Goal: Task Accomplishment & Management: Complete application form

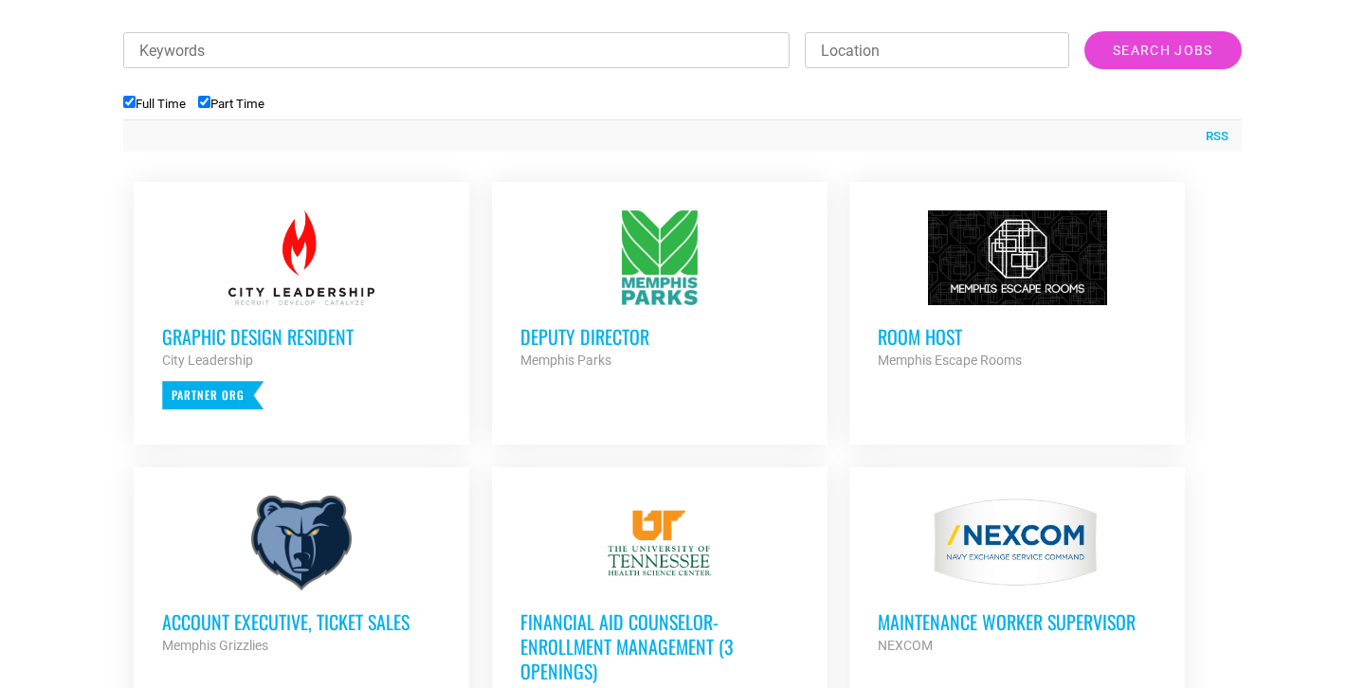
scroll to position [559, 0]
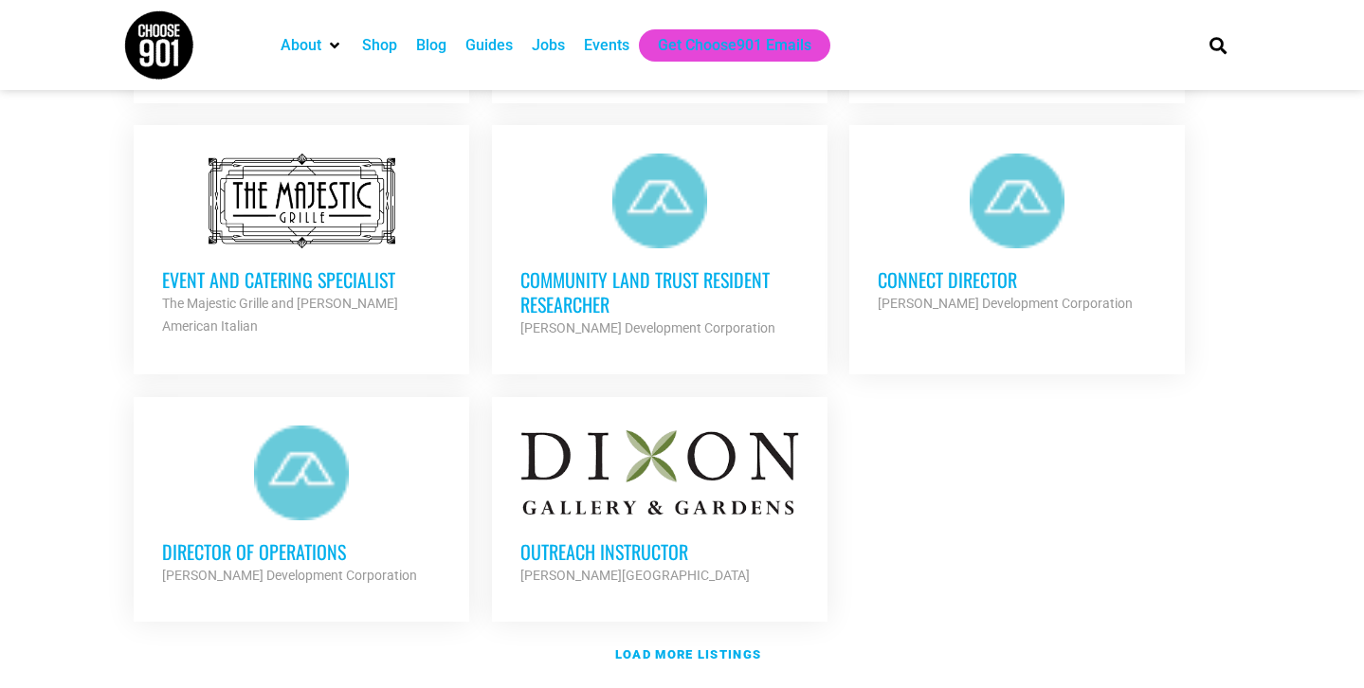
scroll to position [2119, 0]
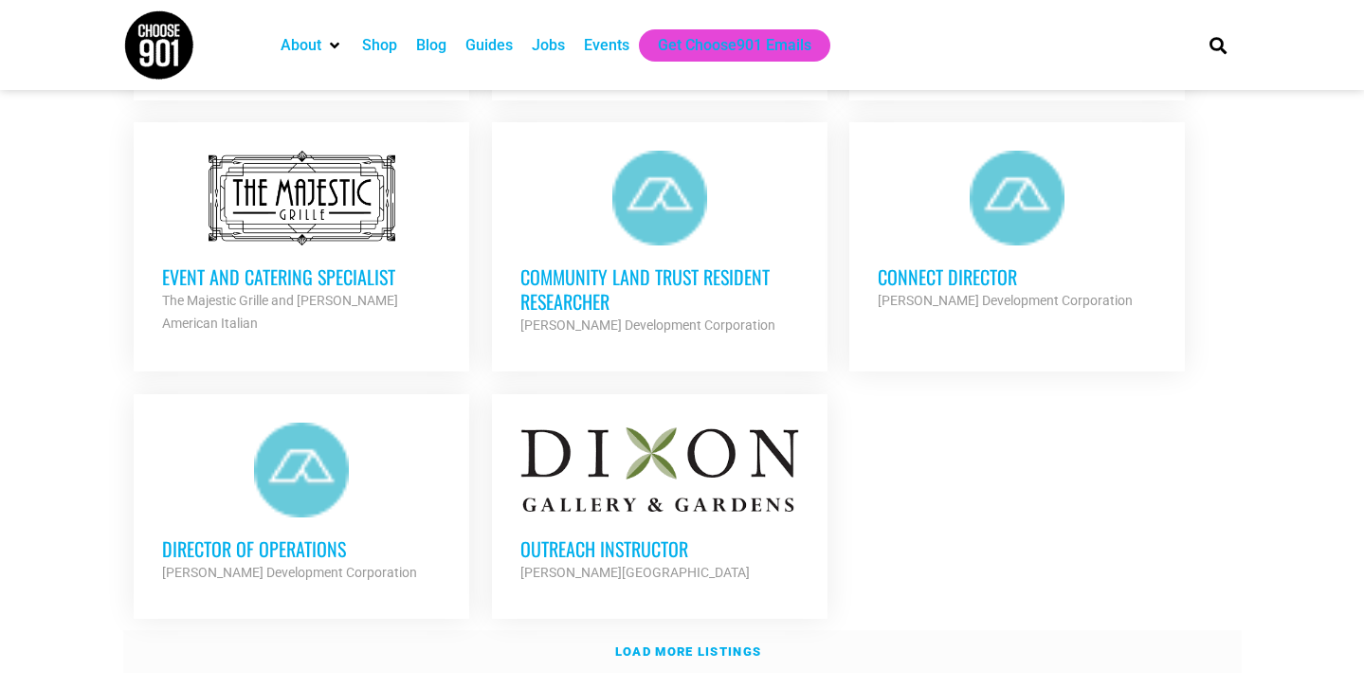
click at [740, 649] on strong "Load more listings" at bounding box center [688, 652] width 146 height 14
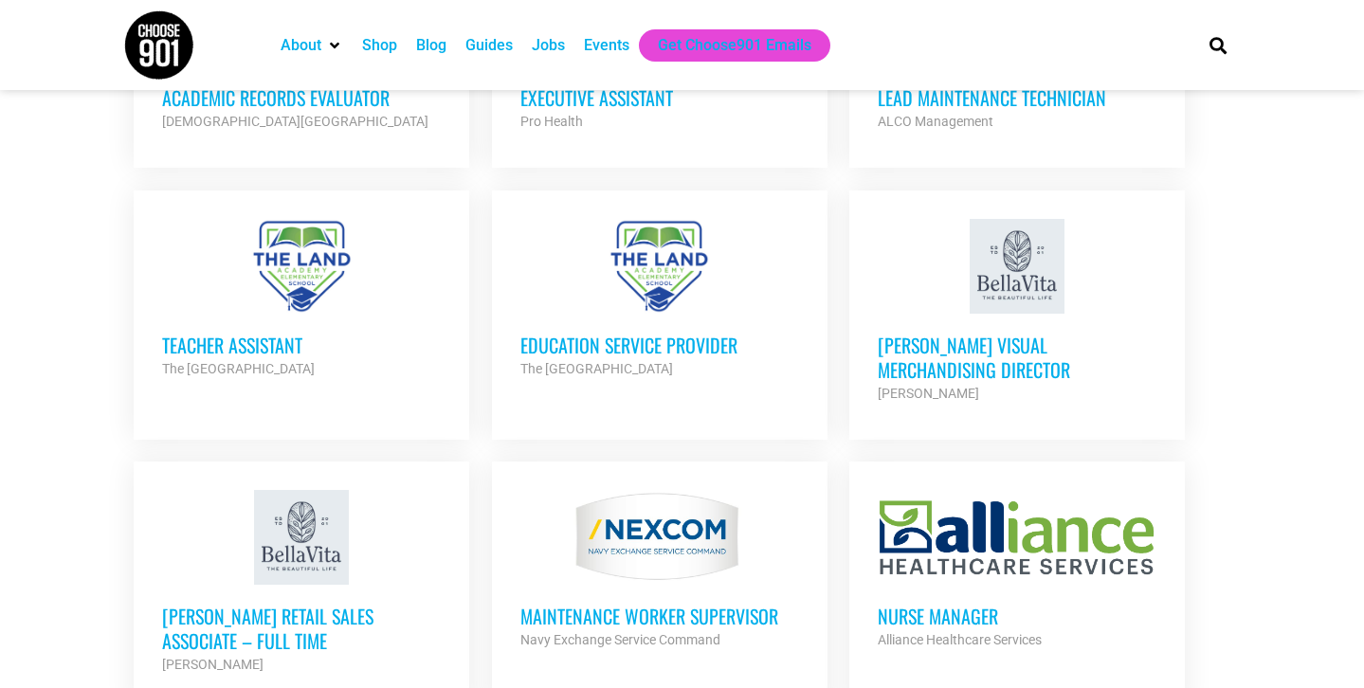
scroll to position [3706, 0]
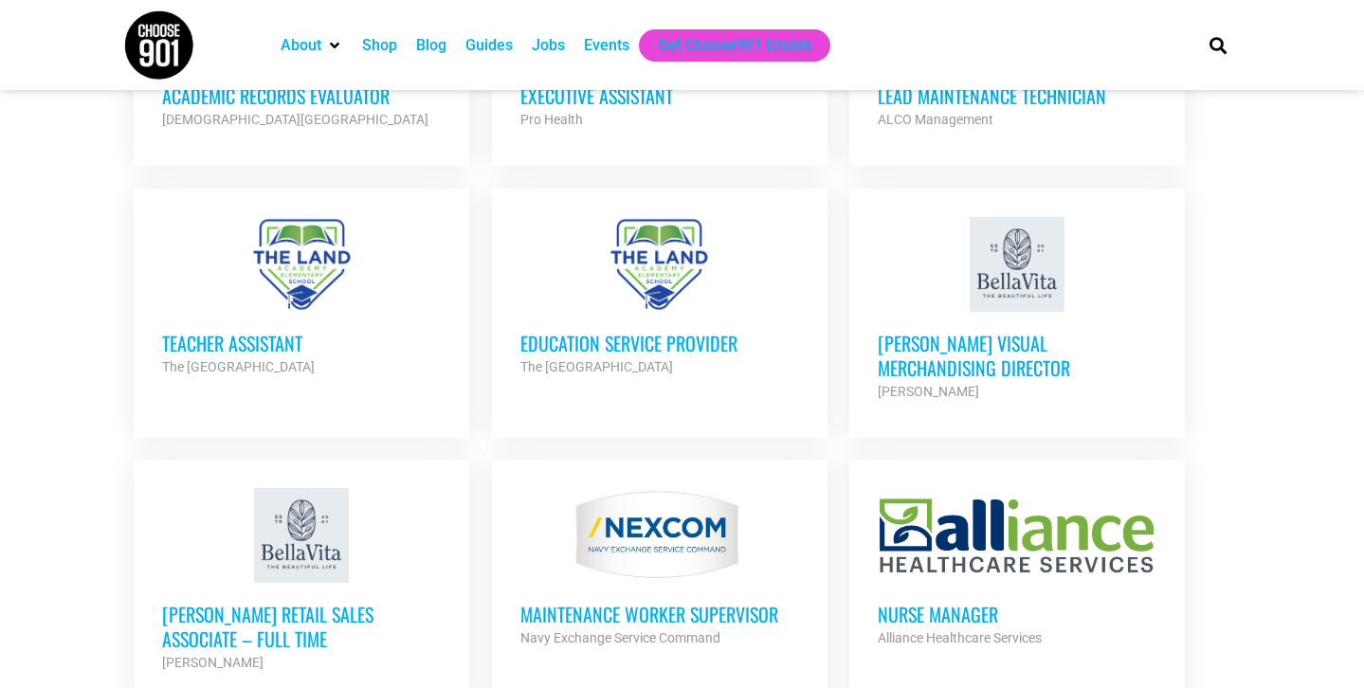
click at [237, 269] on div at bounding box center [301, 264] width 279 height 95
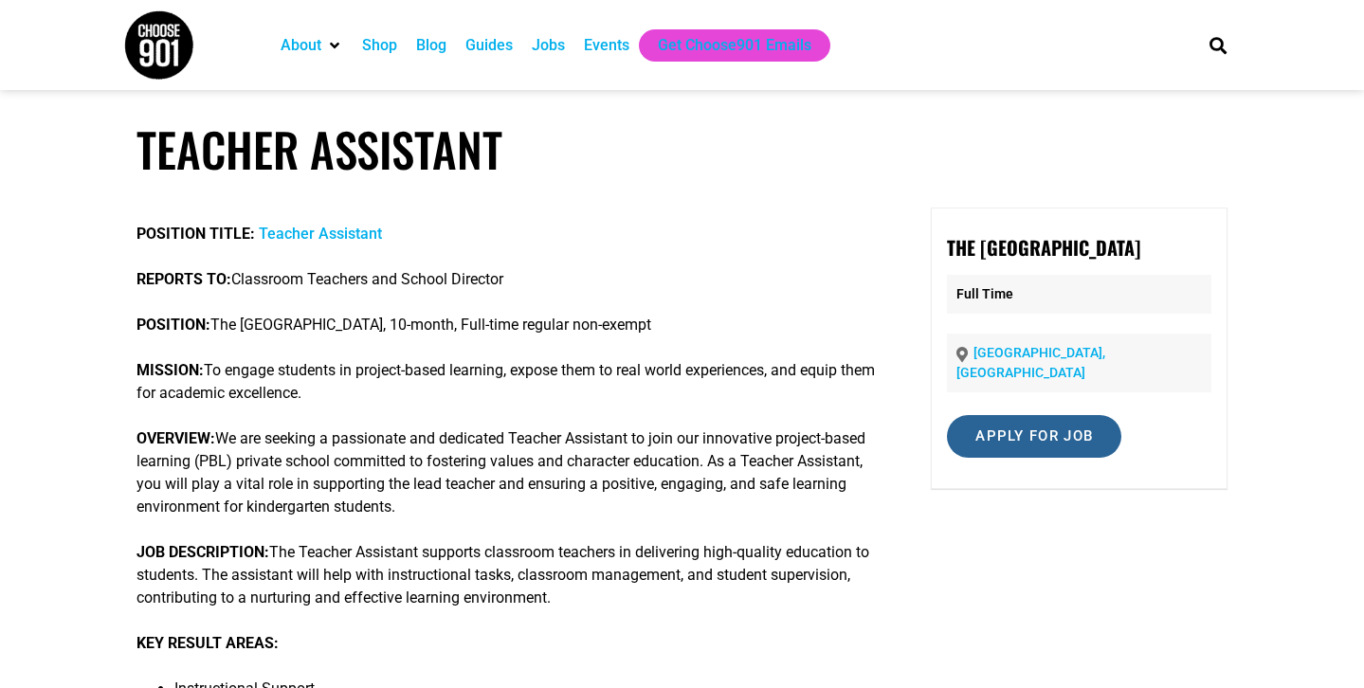
click at [1020, 458] on input "Apply for job" at bounding box center [1034, 436] width 174 height 43
click at [1016, 440] on input "Apply for job" at bounding box center [1034, 436] width 174 height 43
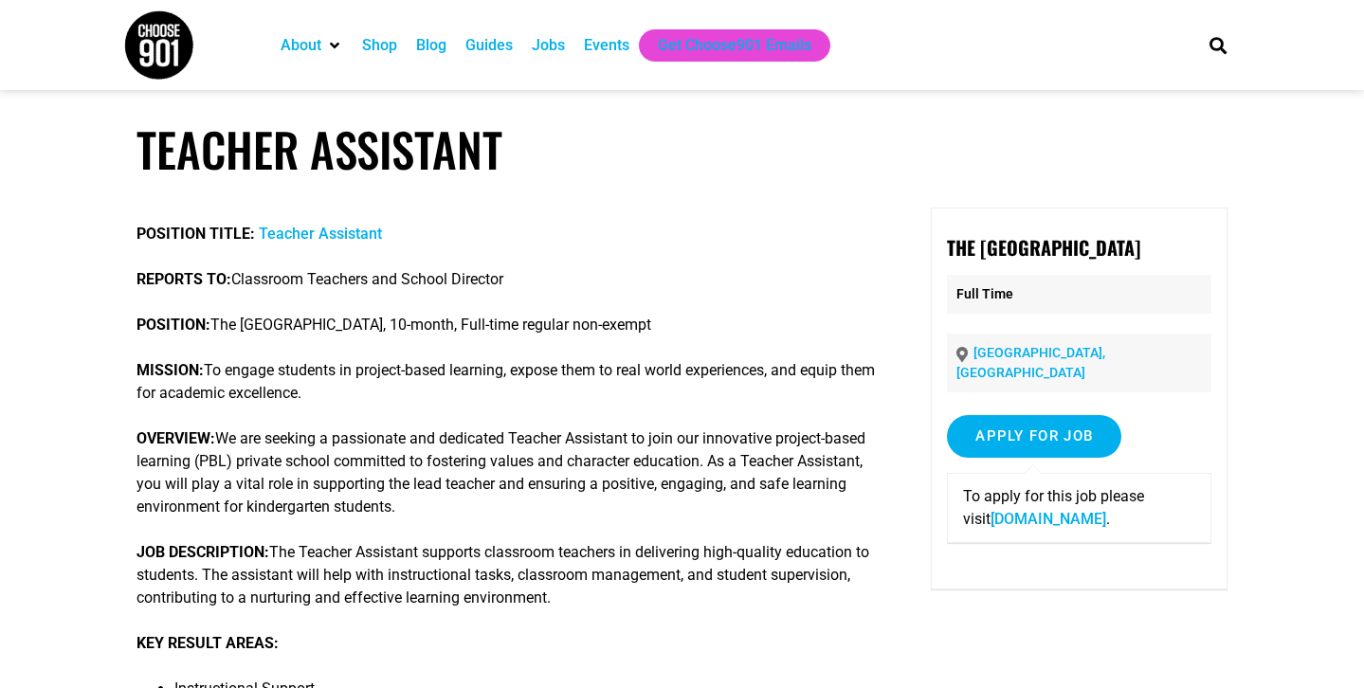
click at [993, 528] on link "forms.gle" at bounding box center [1049, 519] width 116 height 18
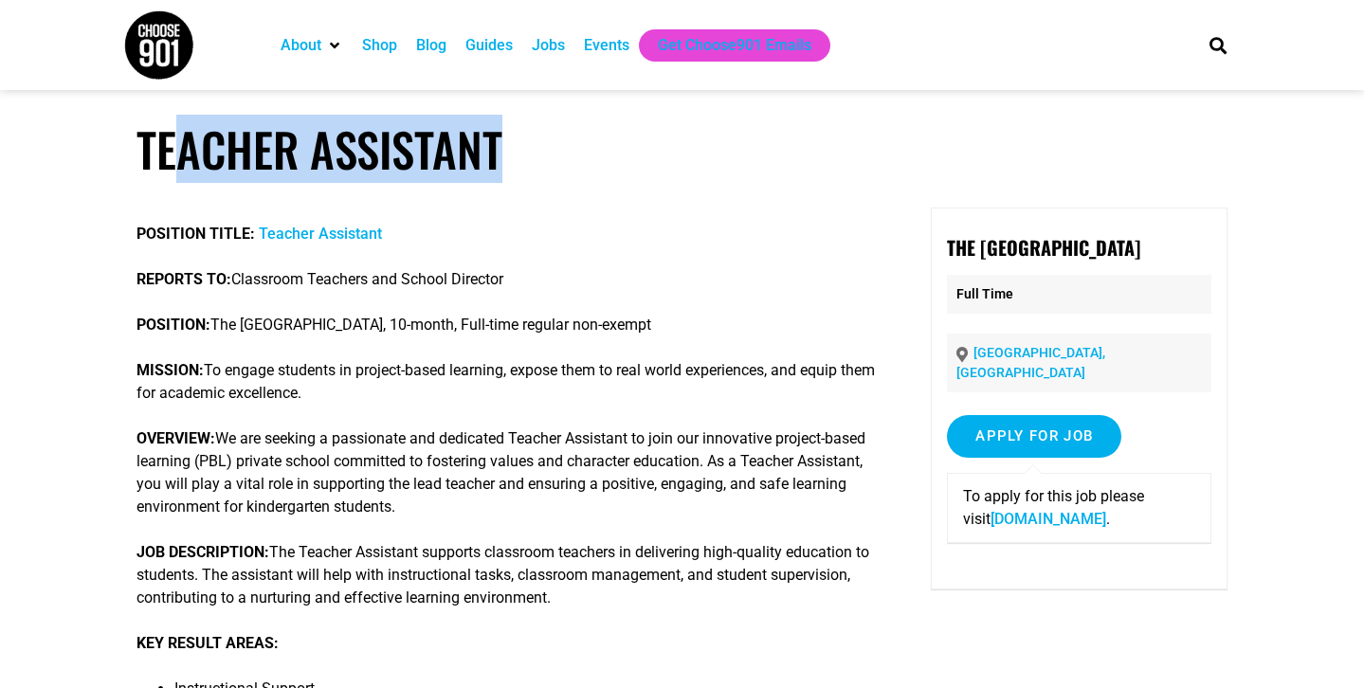
drag, startPoint x: 507, startPoint y: 145, endPoint x: 186, endPoint y: 155, distance: 321.5
click at [186, 155] on h1 "Teacher Assistant" at bounding box center [682, 149] width 1091 height 56
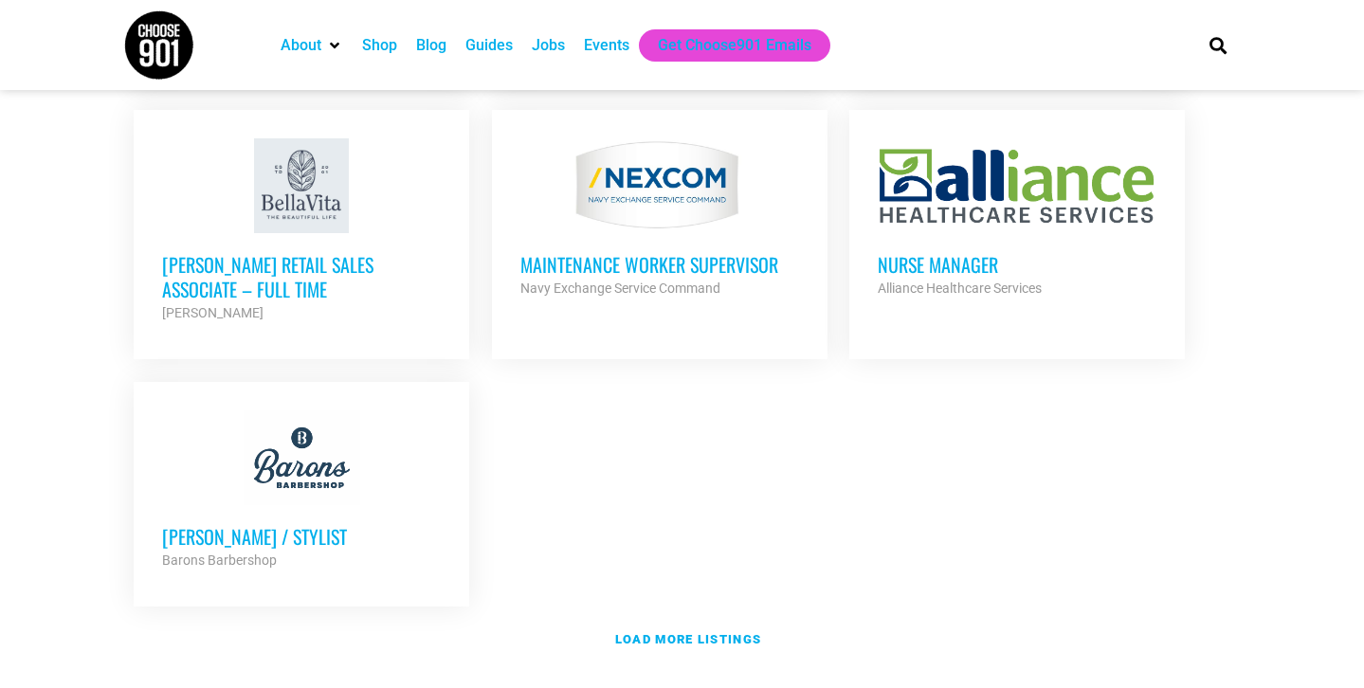
scroll to position [4195, 0]
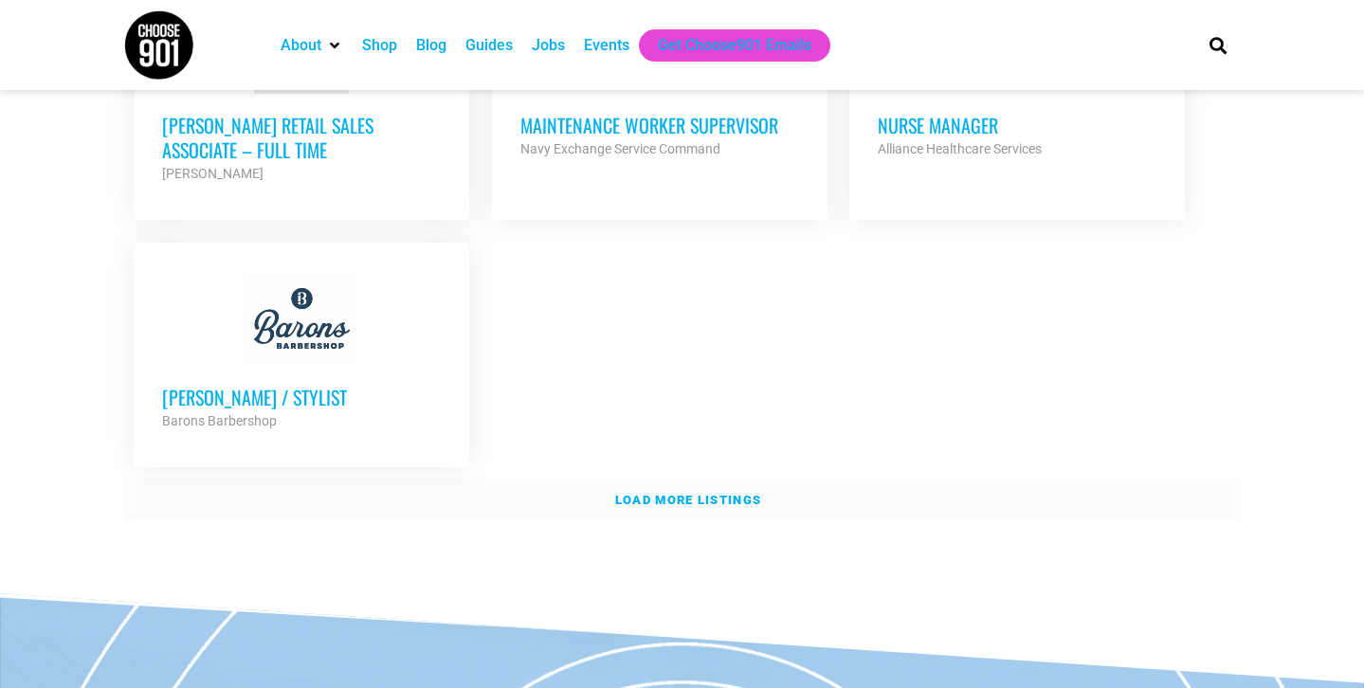
click at [714, 493] on strong "Load more listings" at bounding box center [688, 500] width 146 height 14
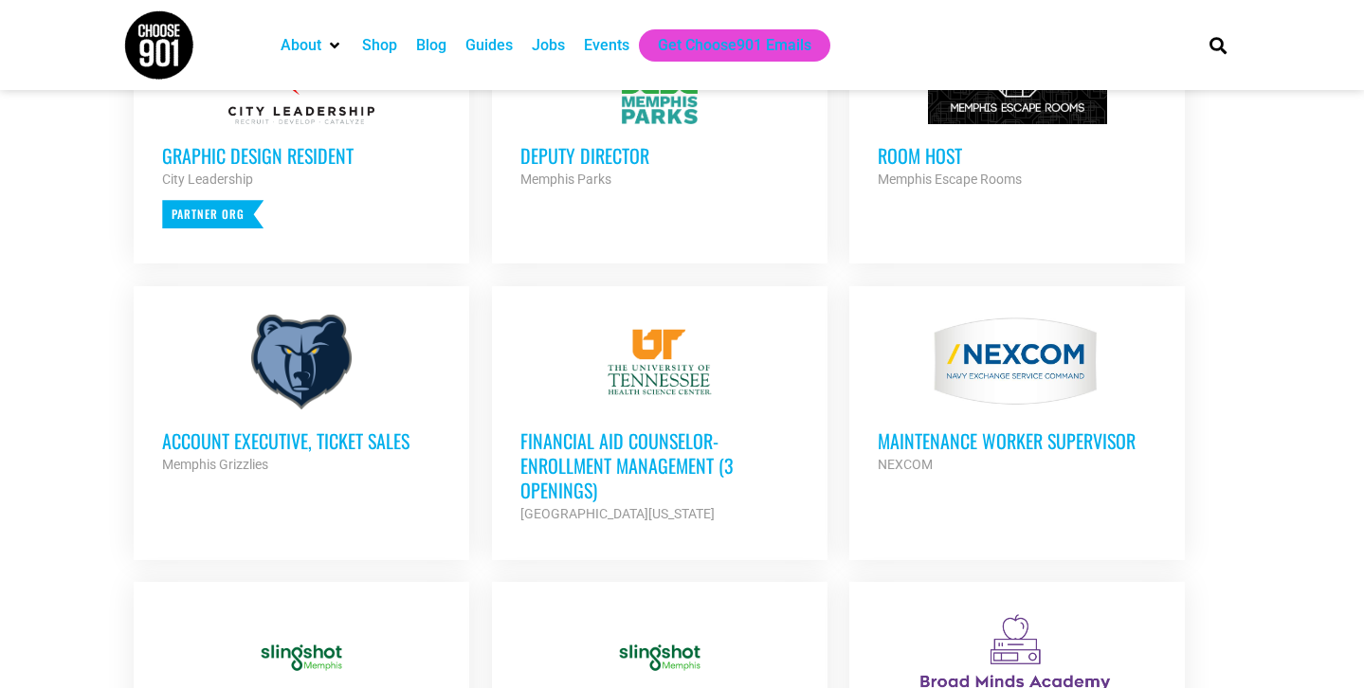
scroll to position [921, 0]
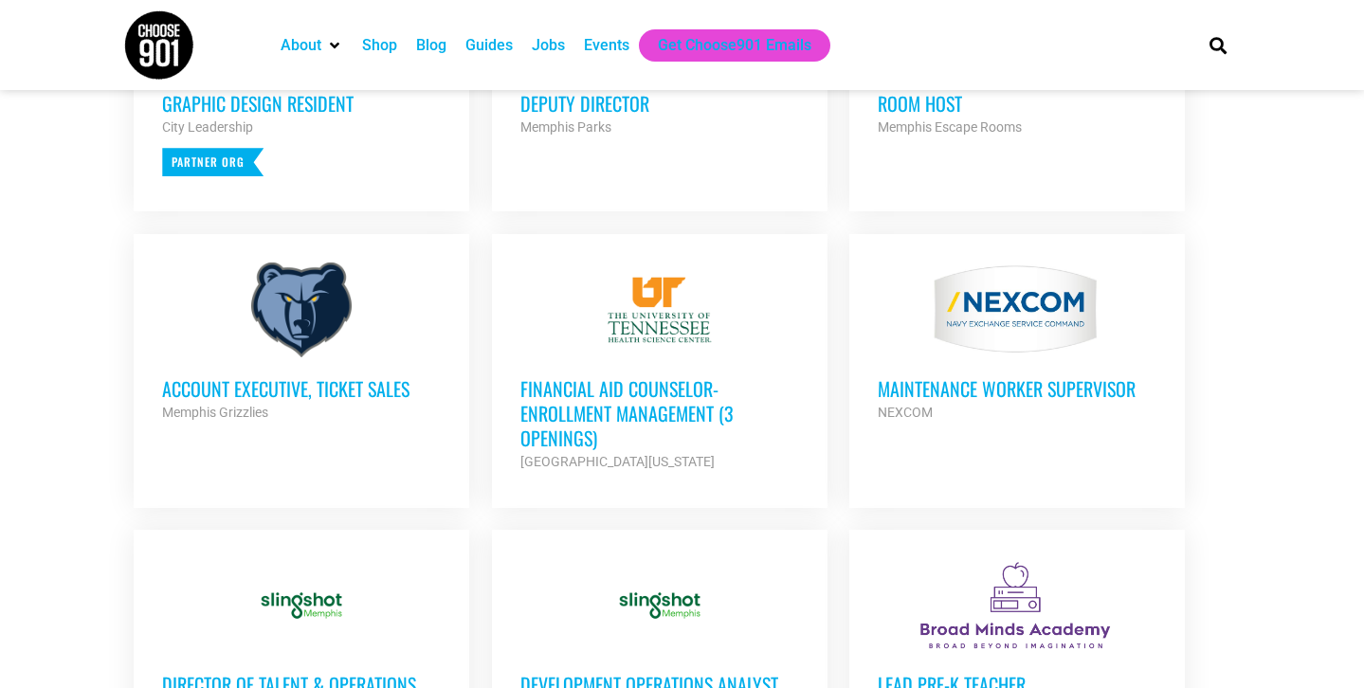
click at [697, 384] on h3 "Financial Aid Counselor-Enrollment Management (3 Openings)" at bounding box center [659, 413] width 279 height 74
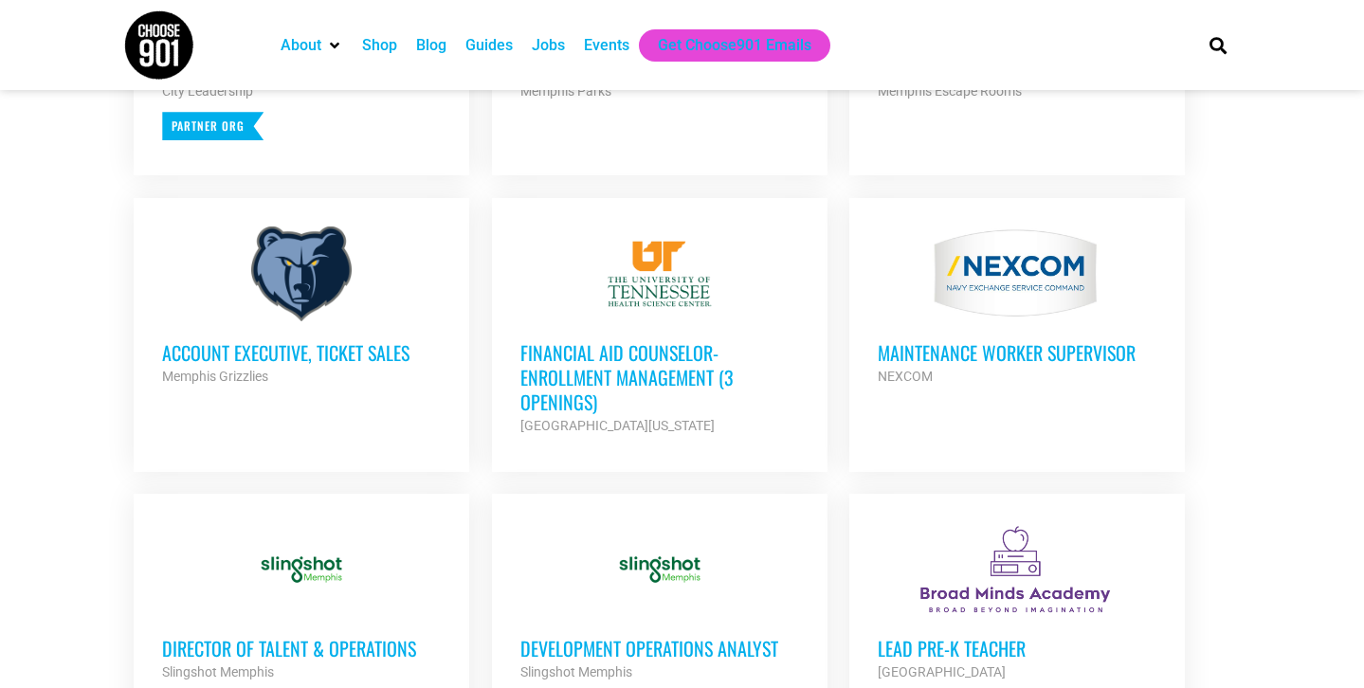
scroll to position [961, 0]
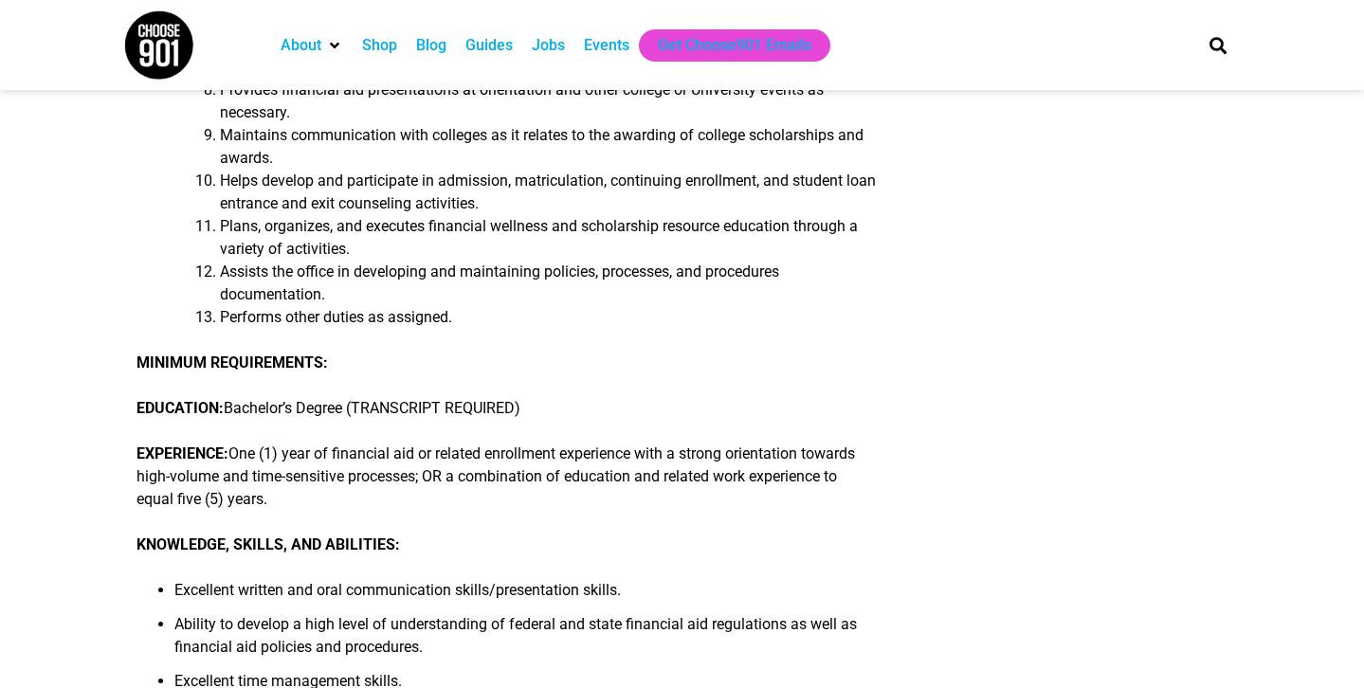
scroll to position [757, 0]
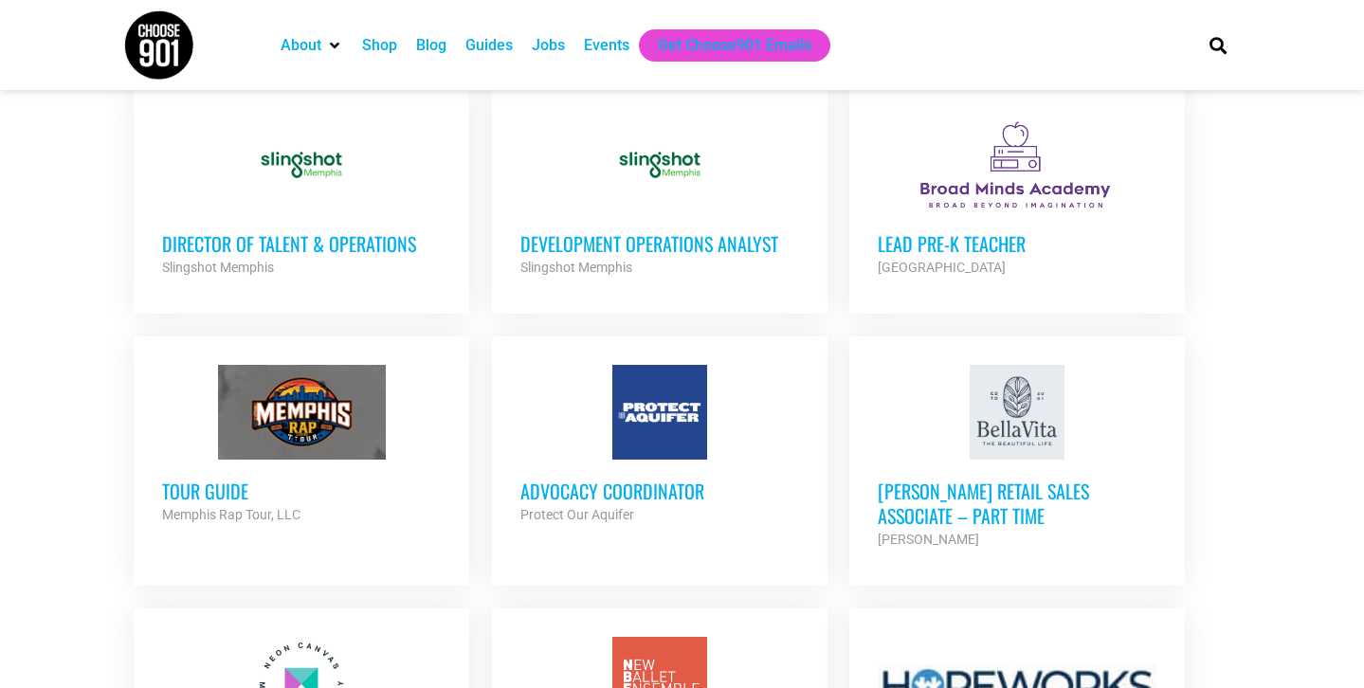
scroll to position [1366, 0]
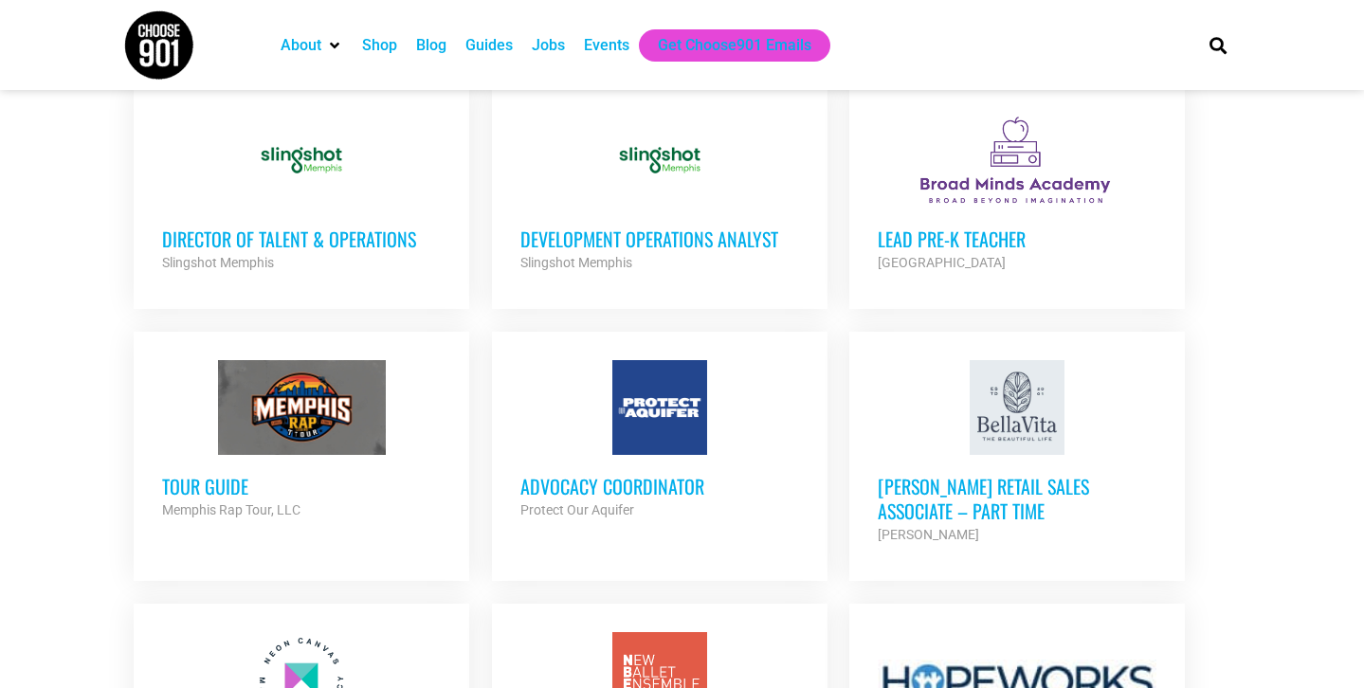
click at [687, 419] on div at bounding box center [659, 407] width 279 height 95
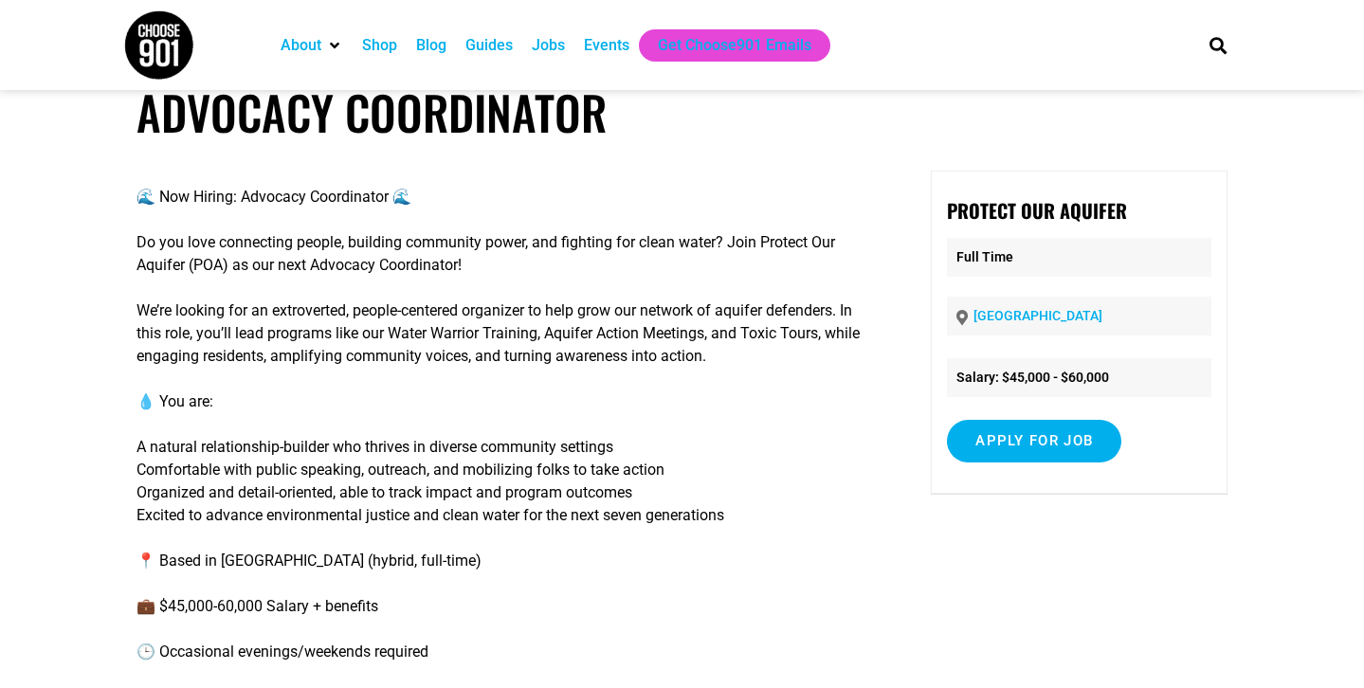
scroll to position [35, 0]
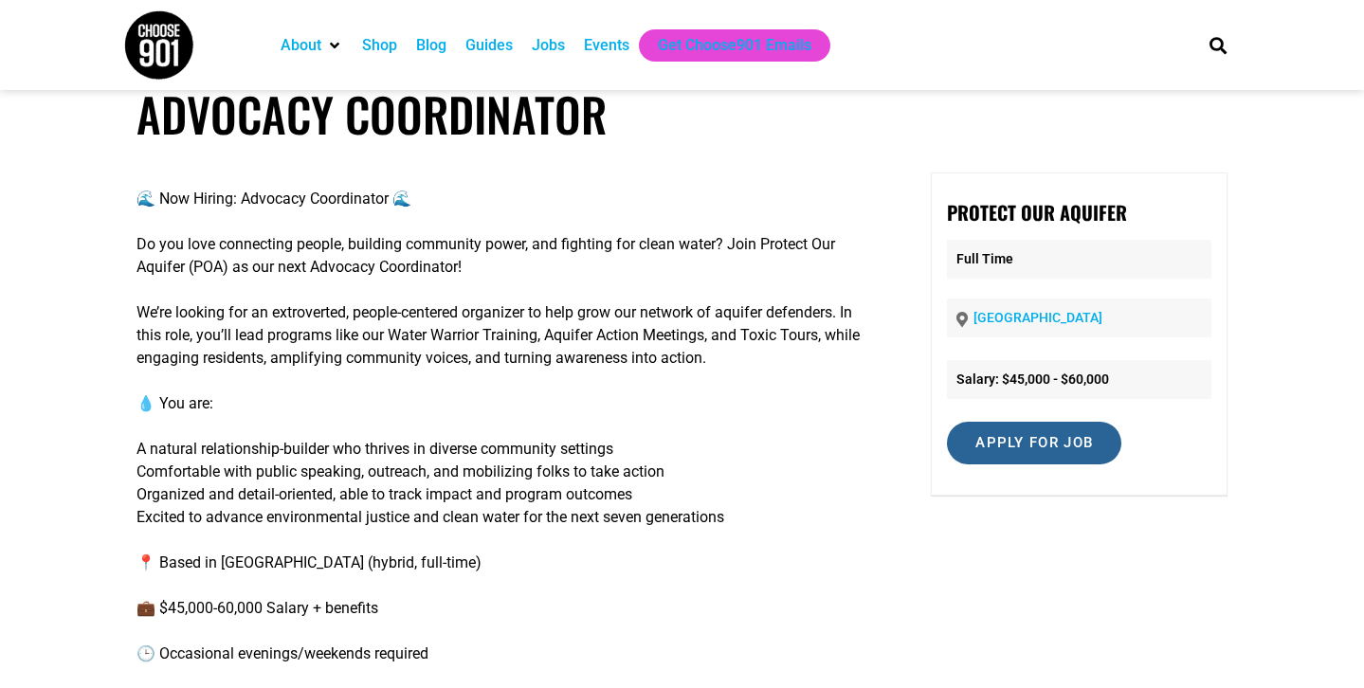
click at [1111, 443] on input "Apply for job" at bounding box center [1034, 443] width 174 height 43
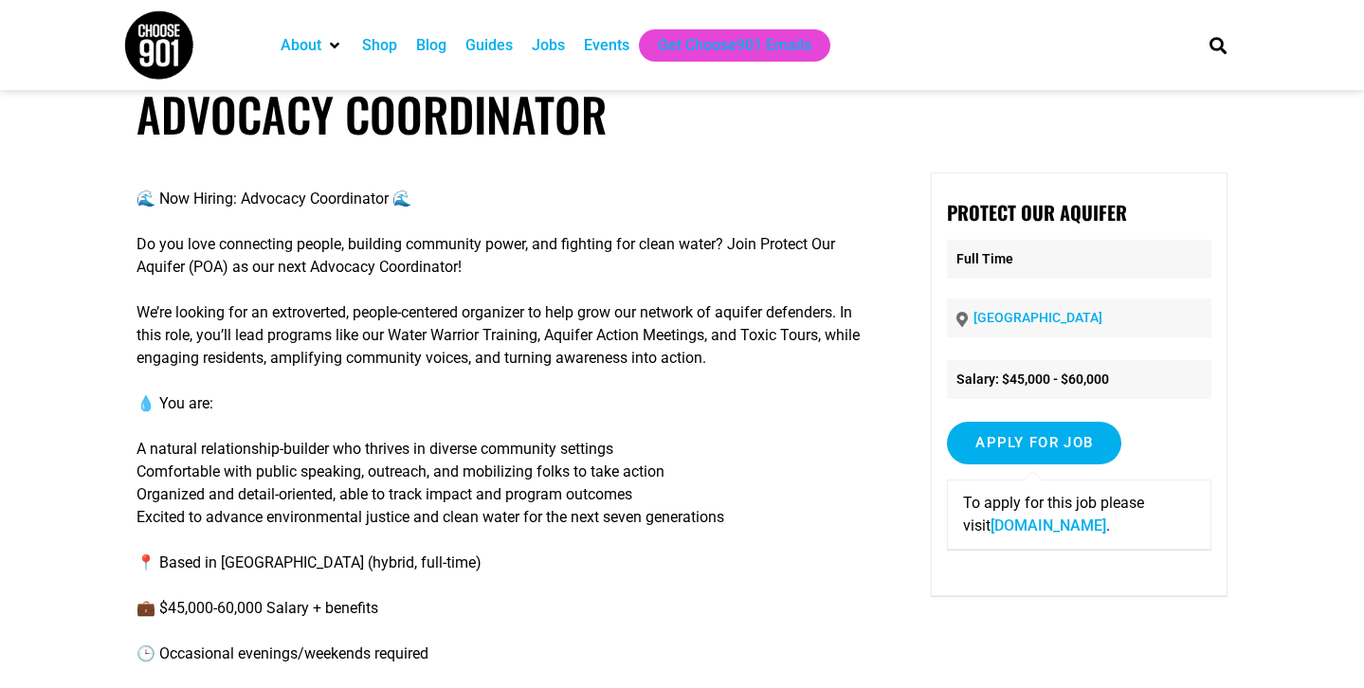
click at [1031, 533] on link "drive.google.com" at bounding box center [1049, 526] width 116 height 18
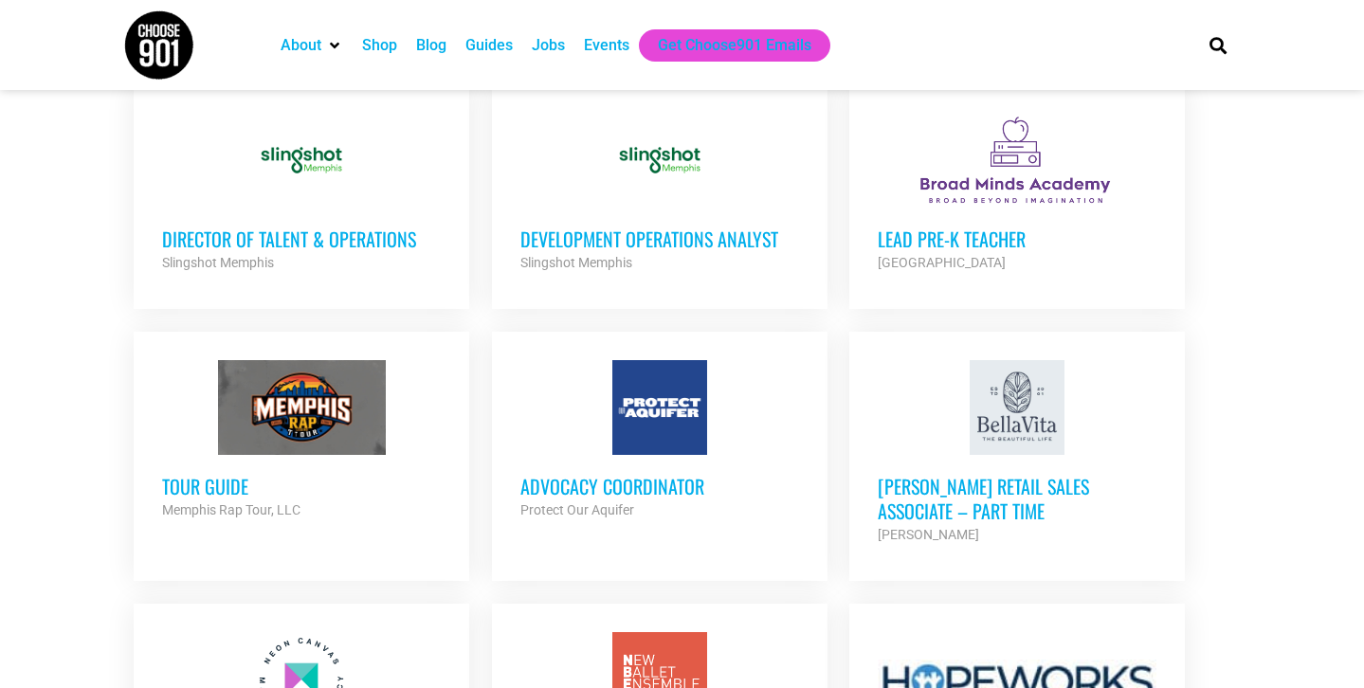
click at [629, 400] on div at bounding box center [659, 407] width 279 height 95
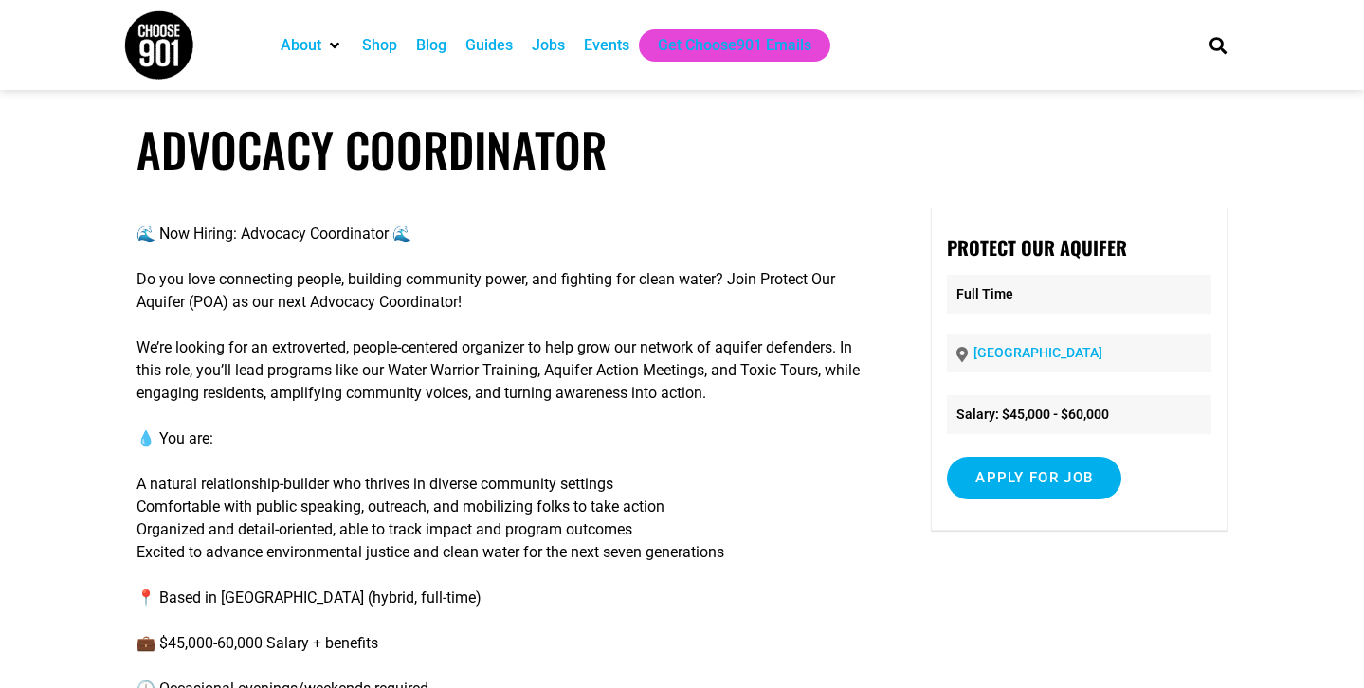
click at [600, 64] on div "About Contact Us Donate Shop Blog Guides Jobs Events Get Choose901 Emails" at bounding box center [724, 45] width 925 height 90
click at [623, 47] on div "Events" at bounding box center [607, 45] width 46 height 23
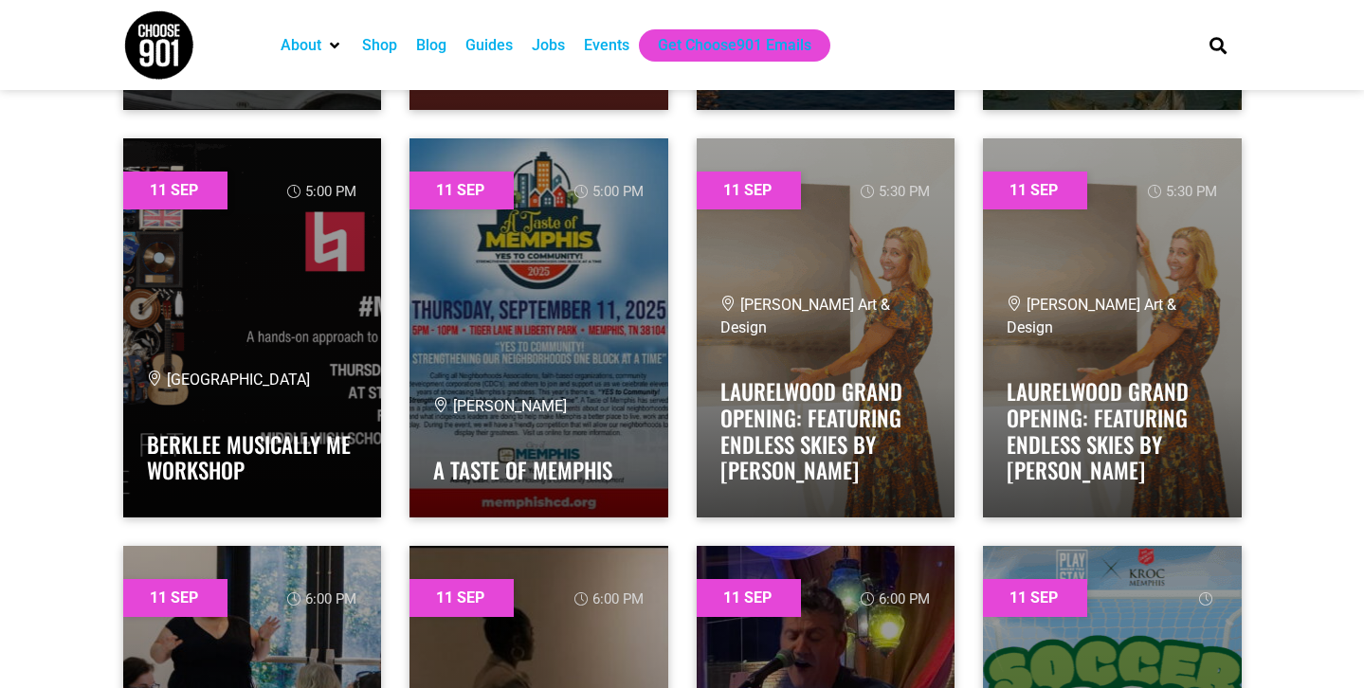
scroll to position [6331, 0]
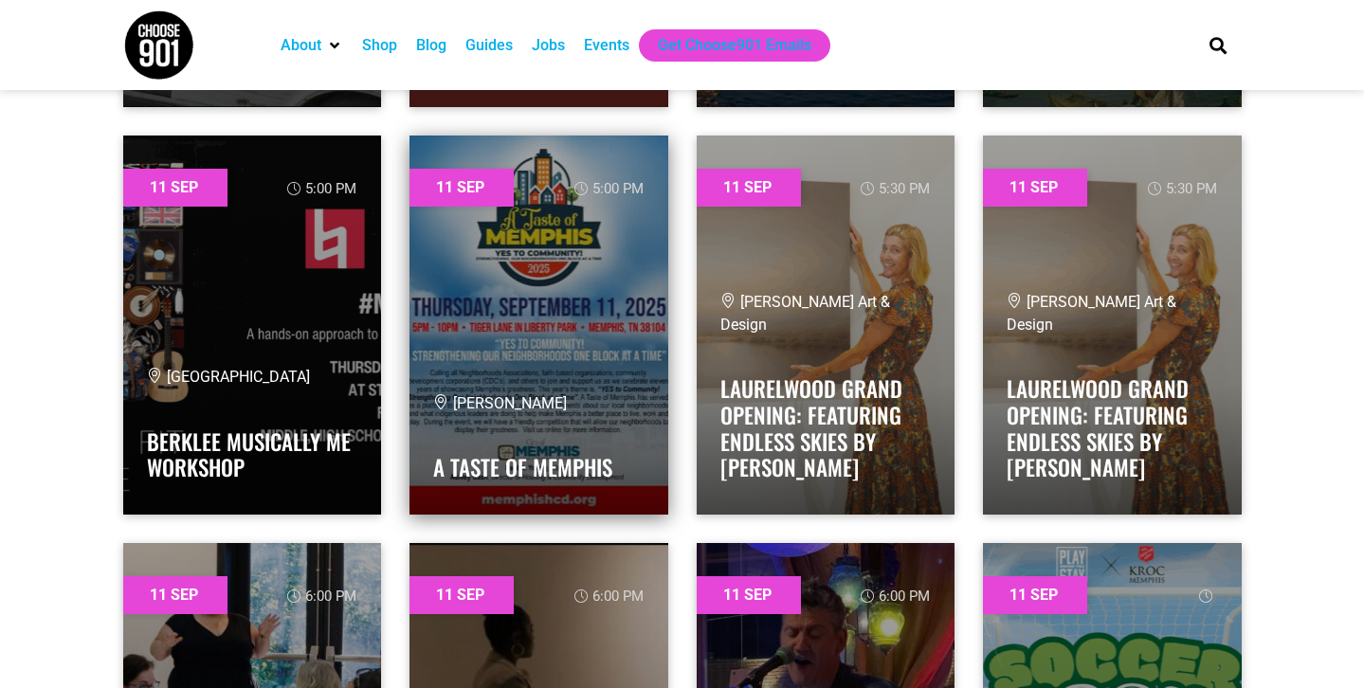
click at [581, 324] on link at bounding box center [539, 325] width 259 height 379
click at [495, 474] on link "A Taste of Memphis" at bounding box center [522, 467] width 179 height 32
click at [504, 379] on link at bounding box center [539, 325] width 259 height 379
